Goal: Information Seeking & Learning: Find specific fact

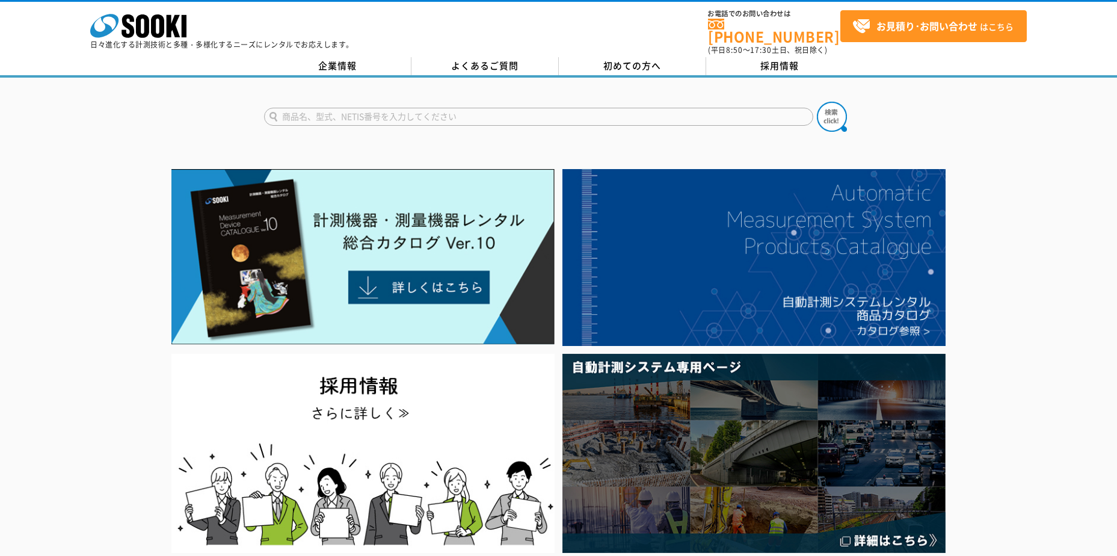
click at [410, 110] on input "text" at bounding box center [538, 117] width 549 height 18
type input "鉄筋探査"
click at [817, 102] on button at bounding box center [832, 117] width 30 height 30
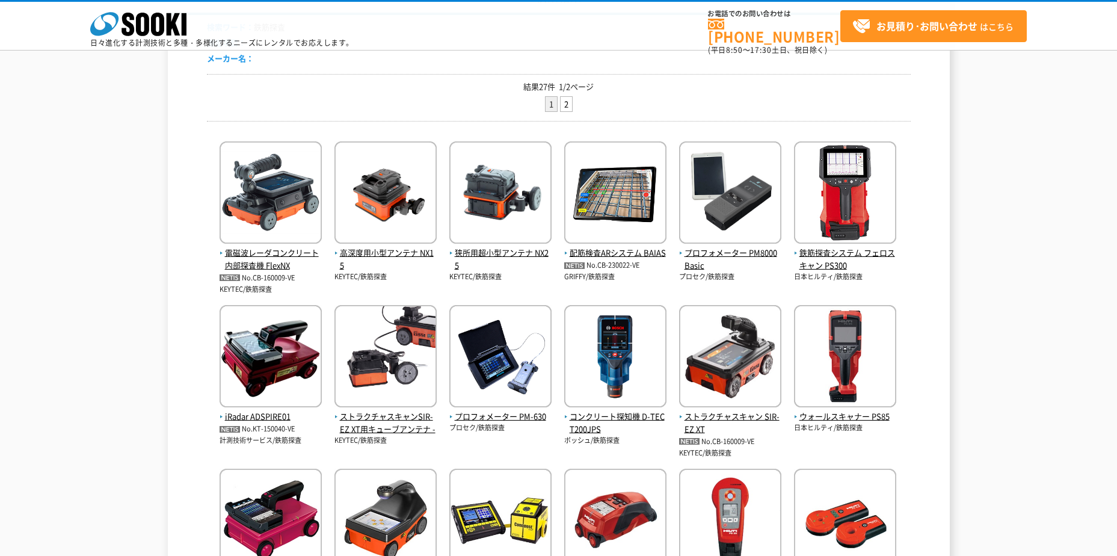
scroll to position [181, 0]
